Goal: Check status: Check status

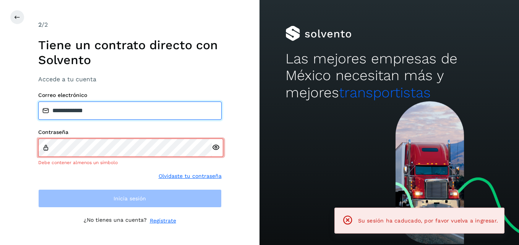
click at [122, 108] on input "**********" at bounding box center [129, 111] width 183 height 18
drag, startPoint x: 99, startPoint y: 108, endPoint x: 11, endPoint y: 113, distance: 87.7
click at [11, 113] on div "**********" at bounding box center [129, 122] width 259 height 245
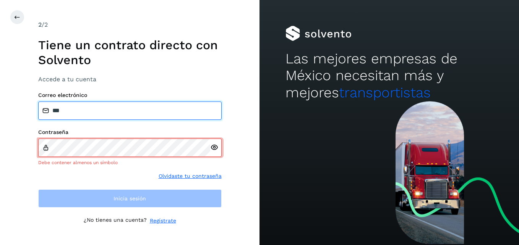
type input "**********"
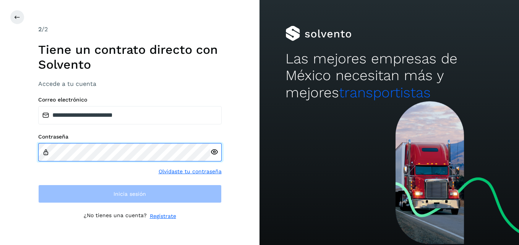
click at [19, 150] on div "**********" at bounding box center [129, 122] width 259 height 245
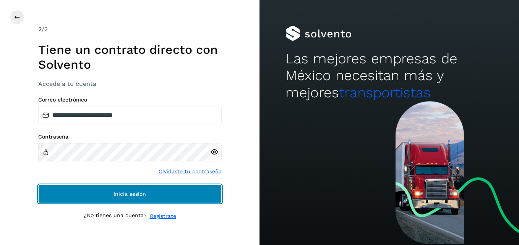
click at [193, 194] on button "Inicia sesión" at bounding box center [129, 194] width 183 height 18
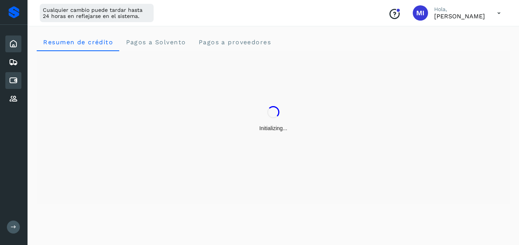
click at [16, 81] on icon at bounding box center [13, 80] width 9 height 9
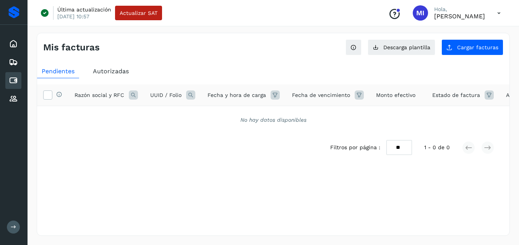
click at [130, 71] on div "Autorizadas" at bounding box center [110, 72] width 45 height 14
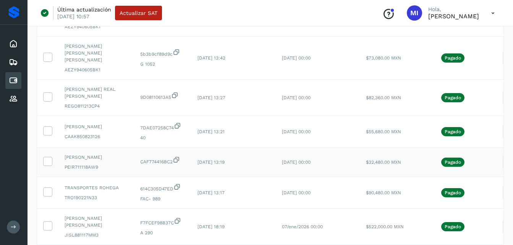
scroll to position [122, 0]
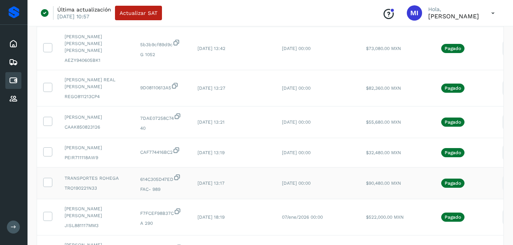
click at [401, 170] on td "$90,480.00 MXN" at bounding box center [388, 184] width 56 height 32
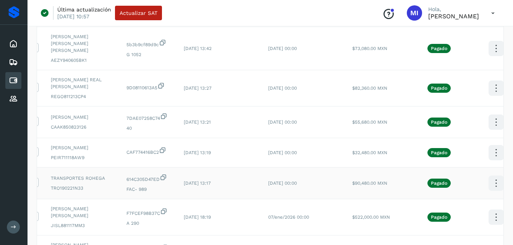
scroll to position [0, 15]
click at [486, 175] on icon at bounding box center [495, 184] width 18 height 18
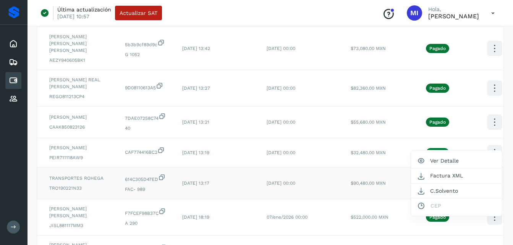
click at [364, 186] on div at bounding box center [256, 122] width 513 height 245
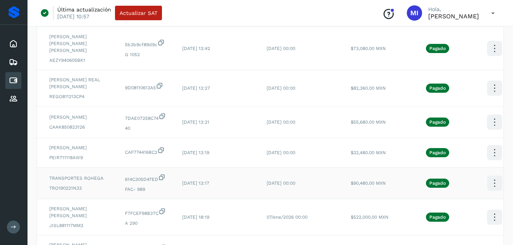
click at [386, 180] on td "$90,480.00 MXN" at bounding box center [373, 184] width 56 height 32
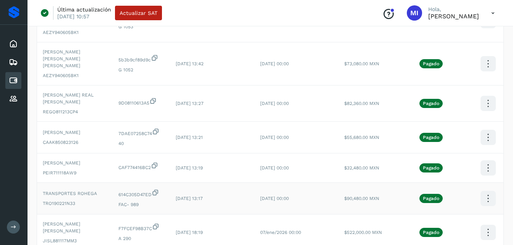
scroll to position [0, 23]
click at [478, 190] on icon at bounding box center [487, 199] width 18 height 18
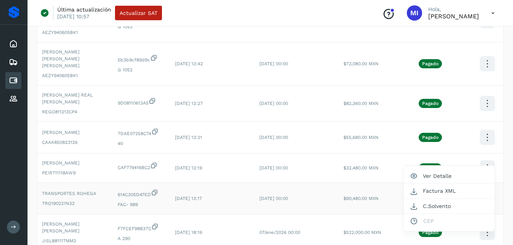
click at [283, 176] on div at bounding box center [256, 122] width 513 height 245
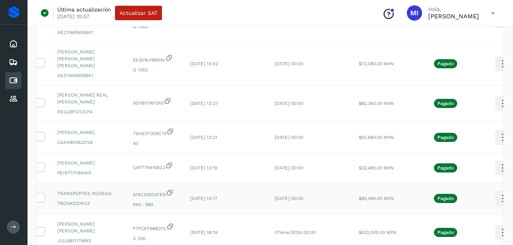
scroll to position [0, 0]
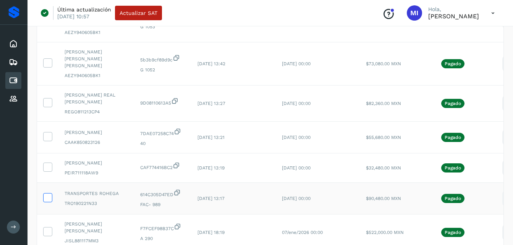
click at [49, 193] on icon at bounding box center [48, 197] width 8 height 8
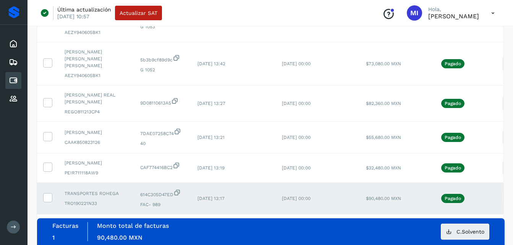
click at [445, 196] on p "Pagado" at bounding box center [453, 198] width 16 height 5
click at [54, 183] on td at bounding box center [47, 199] width 21 height 32
click at [44, 193] on icon at bounding box center [48, 197] width 8 height 8
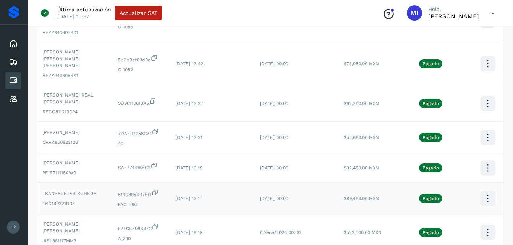
scroll to position [0, 23]
click at [478, 190] on icon at bounding box center [487, 199] width 18 height 18
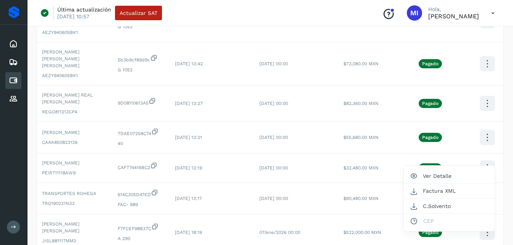
click at [295, 194] on div at bounding box center [256, 122] width 513 height 245
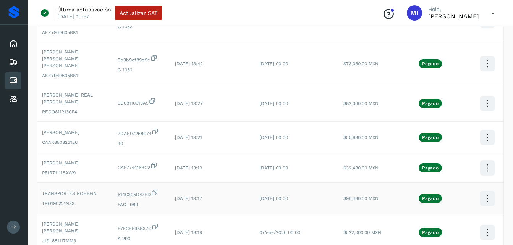
click at [202, 196] on span "[DATE] 13:17" at bounding box center [188, 198] width 27 height 5
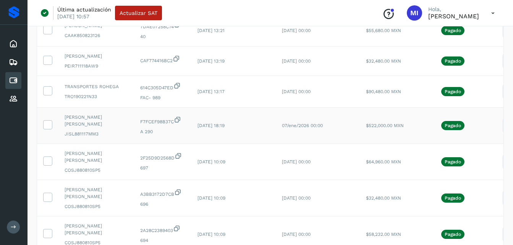
scroll to position [199, 0]
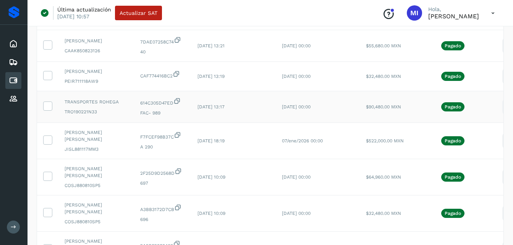
click at [501, 98] on icon at bounding box center [510, 107] width 18 height 18
click at [383, 103] on div at bounding box center [256, 122] width 513 height 245
click at [501, 98] on icon at bounding box center [510, 107] width 18 height 18
click at [396, 101] on div at bounding box center [256, 122] width 513 height 245
